Goal: Entertainment & Leisure: Consume media (video, audio)

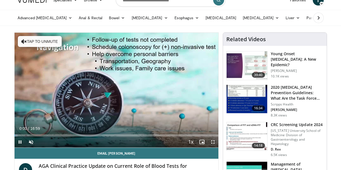
scroll to position [11, 0]
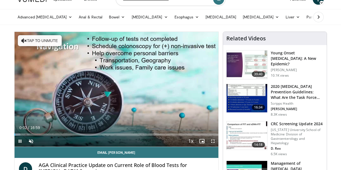
click at [20, 139] on span "Video Player" at bounding box center [20, 141] width 11 height 11
click at [31, 139] on span "Video Player" at bounding box center [31, 141] width 11 height 11
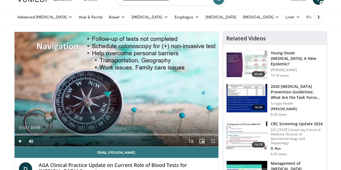
click at [19, 140] on span "Video Player" at bounding box center [20, 141] width 11 height 11
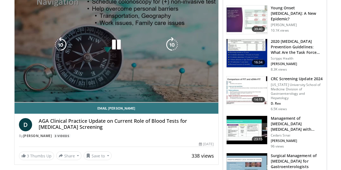
scroll to position [53, 0]
